Goal: Information Seeking & Learning: Learn about a topic

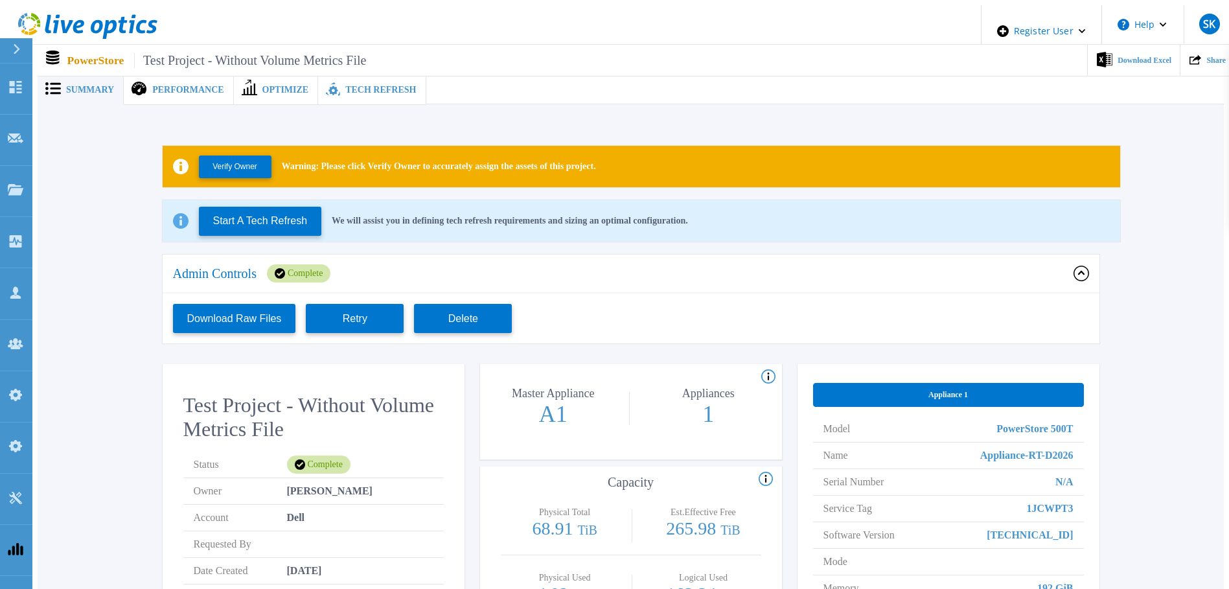
click at [336, 304] on button "Retry" at bounding box center [355, 318] width 98 height 29
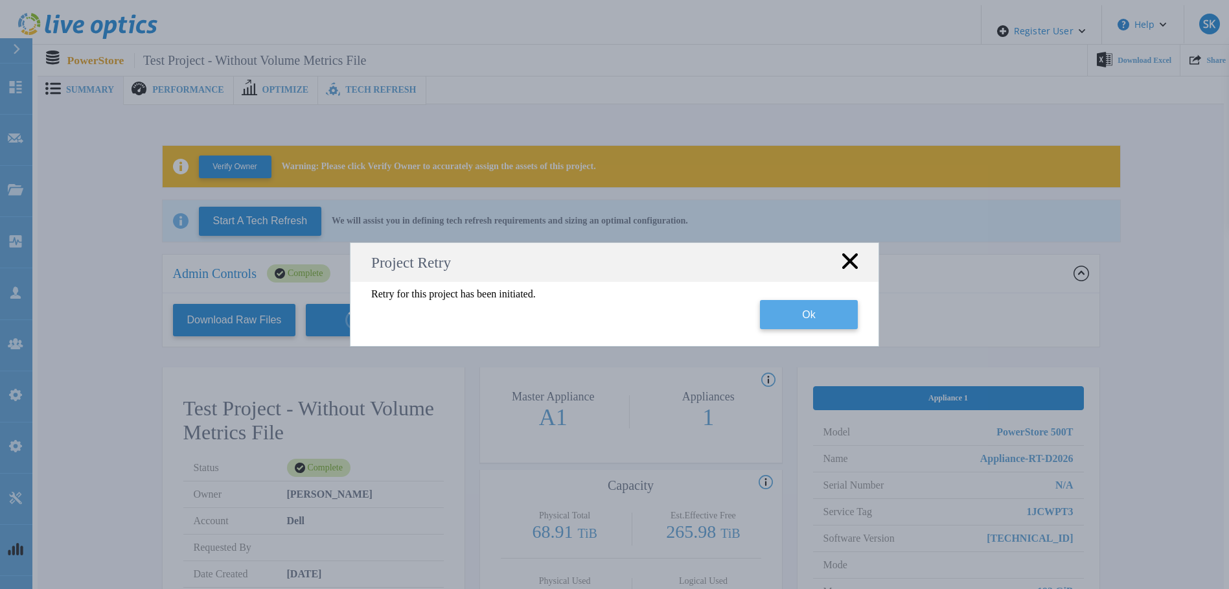
click at [812, 321] on button "Ok" at bounding box center [809, 314] width 98 height 29
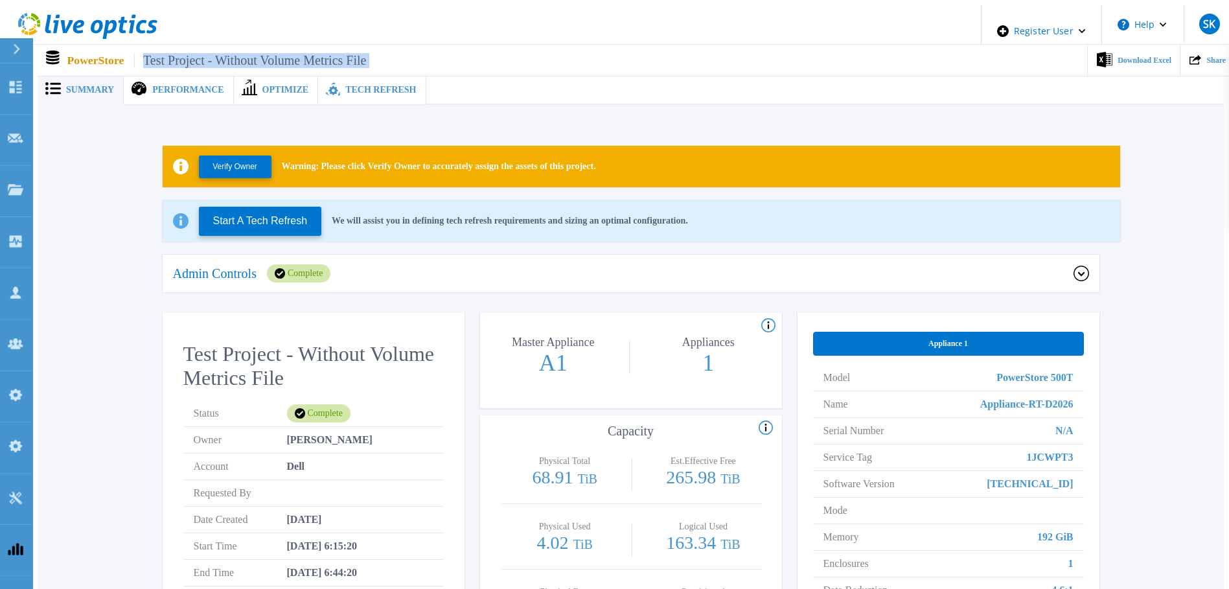
drag, startPoint x: 398, startPoint y: 50, endPoint x: 133, endPoint y: 57, distance: 265.7
click at [133, 57] on div "PowerStore Test Project - Without Volume Metrics File Download Excel Share" at bounding box center [636, 60] width 1197 height 31
click at [366, 53] on span "Test Project - Without Volume Metrics File" at bounding box center [250, 60] width 232 height 15
click at [374, 86] on span "Tech Refresh" at bounding box center [380, 90] width 71 height 9
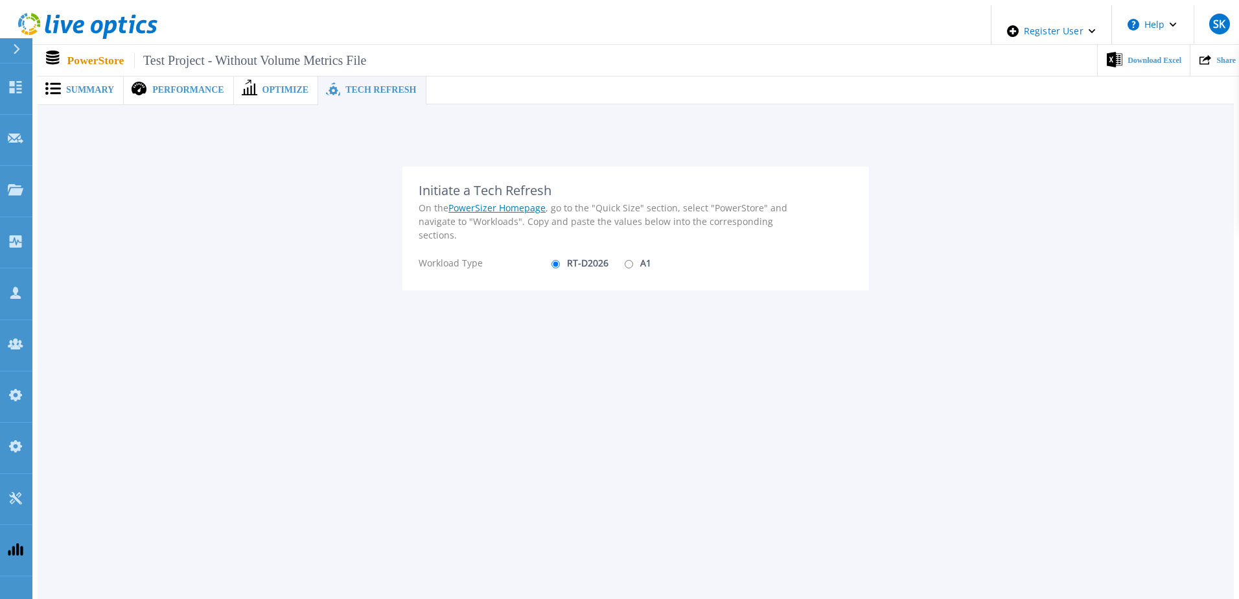
click at [91, 86] on span "Summary" at bounding box center [90, 90] width 48 height 9
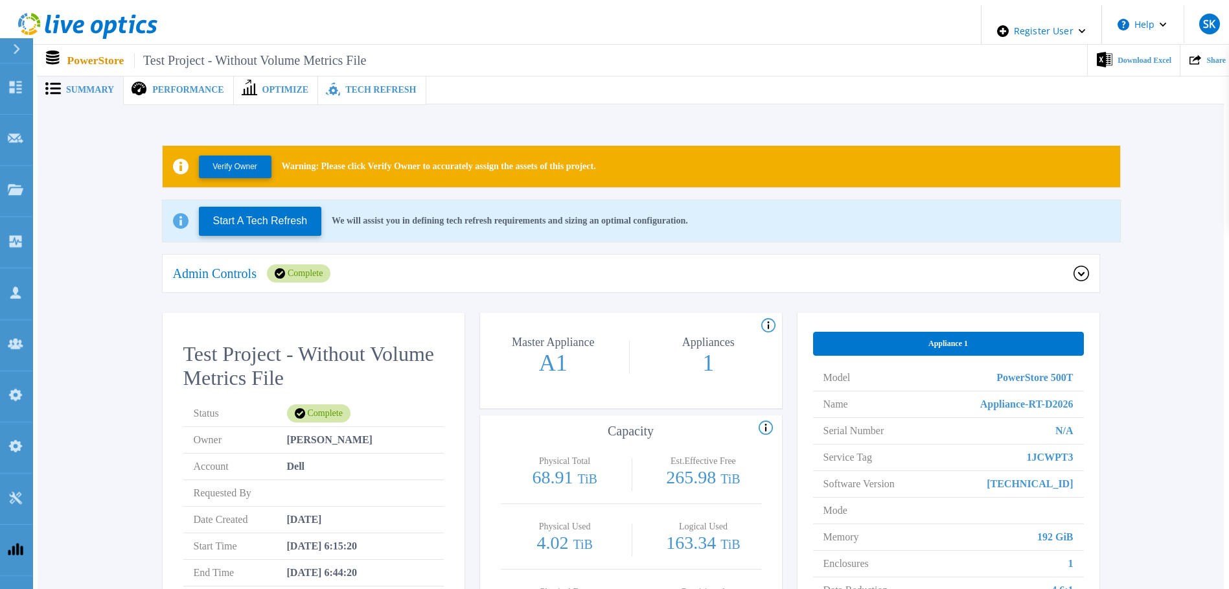
click at [362, 88] on span "Tech Refresh" at bounding box center [380, 90] width 71 height 9
